Goal: Communication & Community: Answer question/provide support

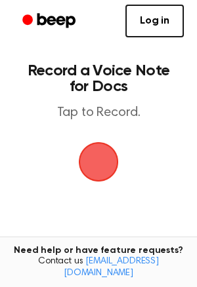
click at [98, 152] on span "button" at bounding box center [98, 162] width 37 height 37
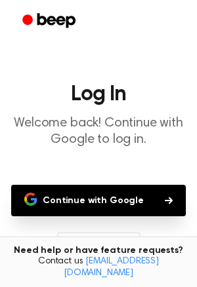
click at [123, 200] on button "Continue with Google" at bounding box center [98, 201] width 175 height 32
click at [154, 201] on button "Continue with Google" at bounding box center [98, 201] width 175 height 32
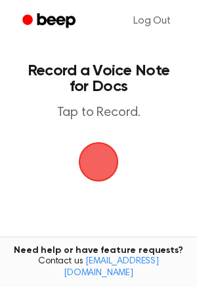
click at [106, 152] on span "button" at bounding box center [98, 162] width 37 height 37
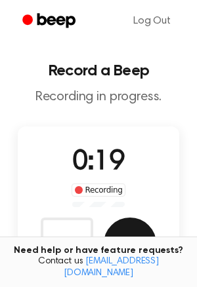
click at [110, 236] on button "Save" at bounding box center [130, 244] width 53 height 53
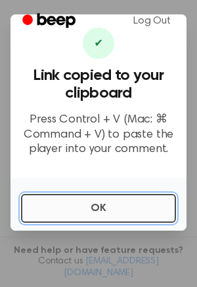
click at [114, 216] on button "OK" at bounding box center [98, 208] width 155 height 29
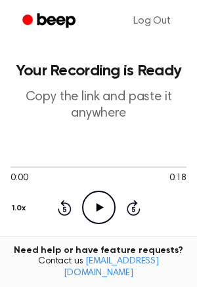
click at [163, 69] on h1 "Your Recording is Ready" at bounding box center [99, 71] width 176 height 16
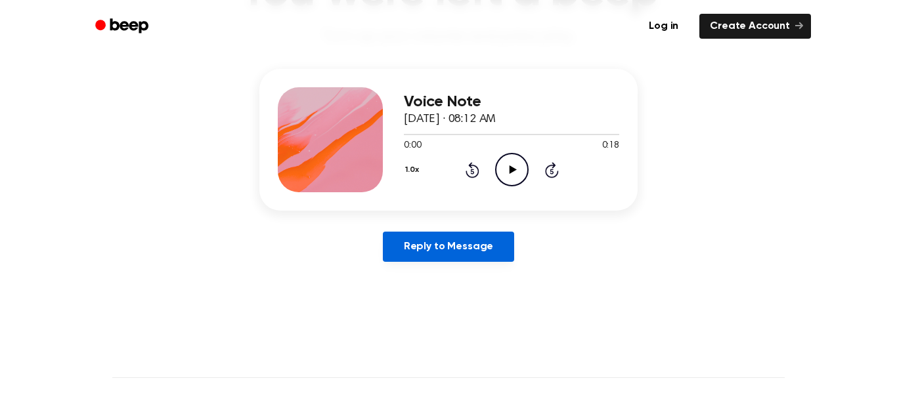
click at [471, 245] on link "Reply to Message" at bounding box center [448, 247] width 131 height 30
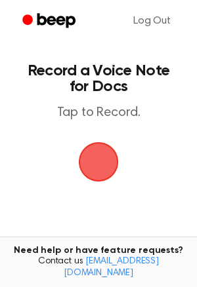
click at [115, 169] on span "button" at bounding box center [98, 162] width 43 height 43
click at [95, 158] on span "button" at bounding box center [98, 162] width 37 height 37
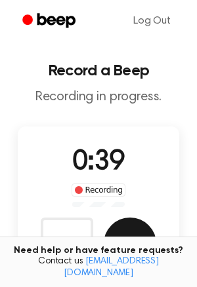
click at [142, 227] on button "Save" at bounding box center [130, 244] width 53 height 53
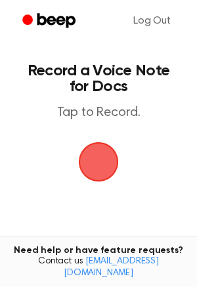
click at [116, 150] on span "button" at bounding box center [98, 162] width 45 height 45
click at [108, 167] on span "button" at bounding box center [98, 162] width 37 height 37
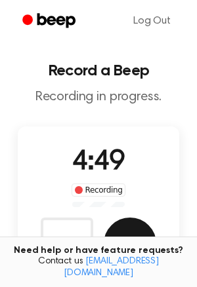
click at [125, 242] on button "Save" at bounding box center [130, 244] width 53 height 53
